Goal: Go to known website: Access a specific website the user already knows

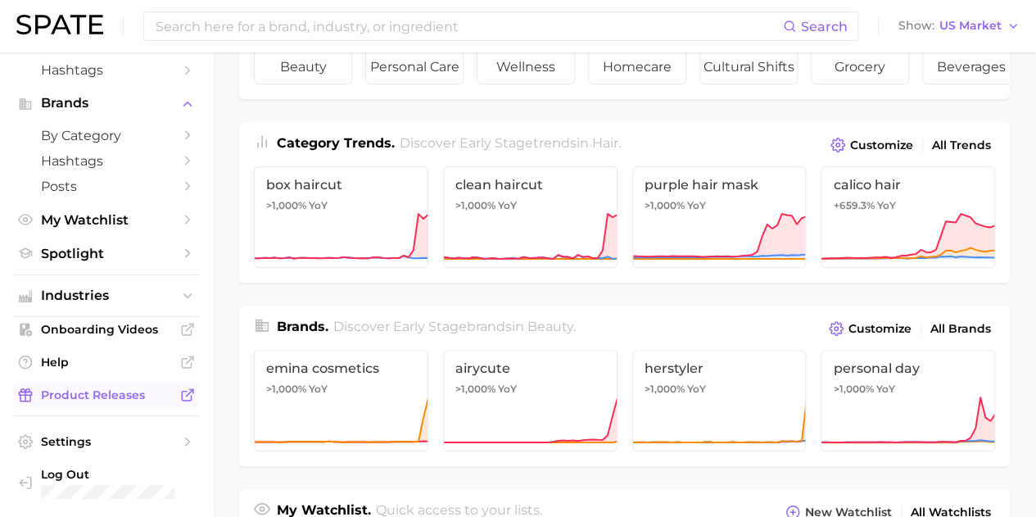
scroll to position [164, 0]
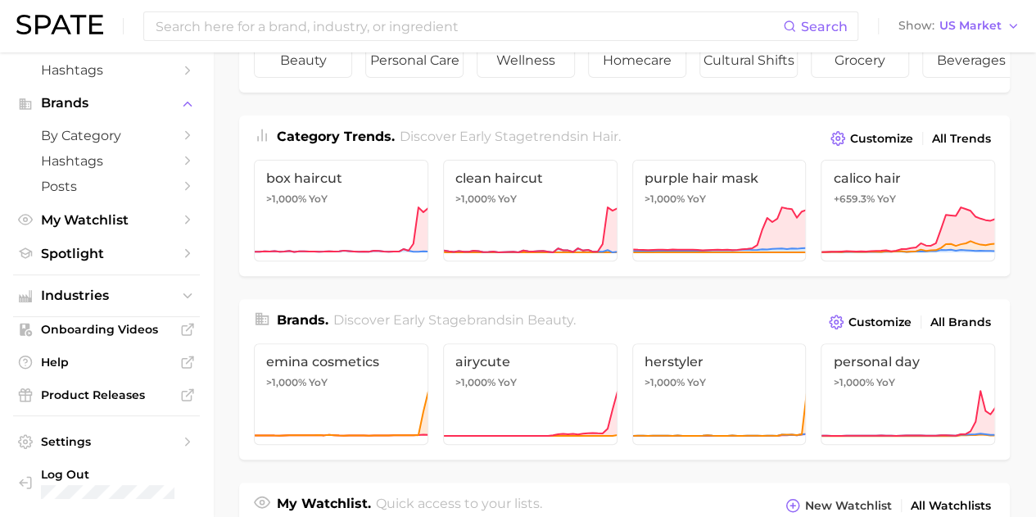
drag, startPoint x: 128, startPoint y: 402, endPoint x: 963, endPoint y: 459, distance: 837.1
